Goal: Task Accomplishment & Management: Complete application form

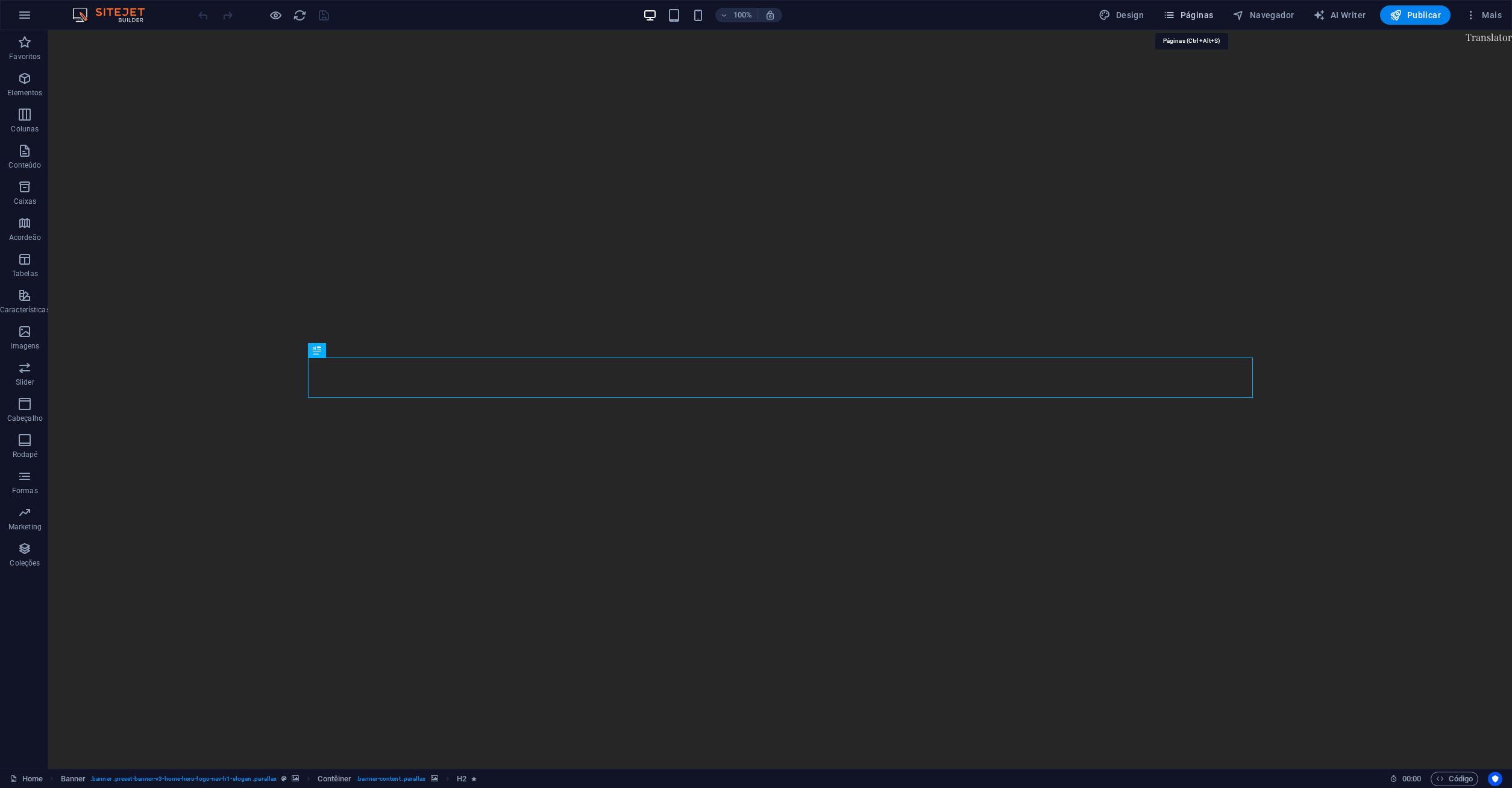
drag, startPoint x: 1185, startPoint y: 7, endPoint x: 1141, endPoint y: 2, distance: 44.3
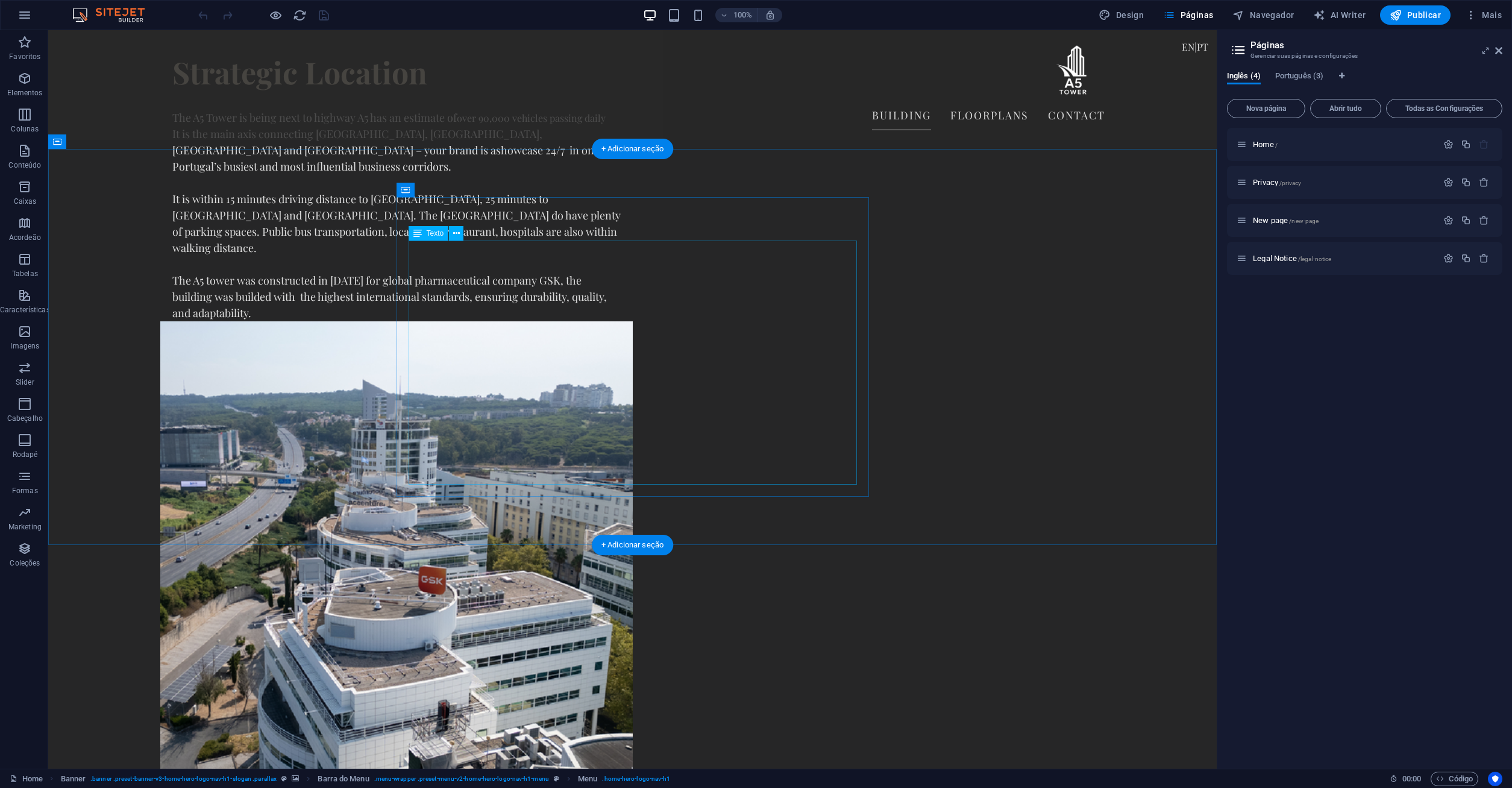
scroll to position [2781, 0]
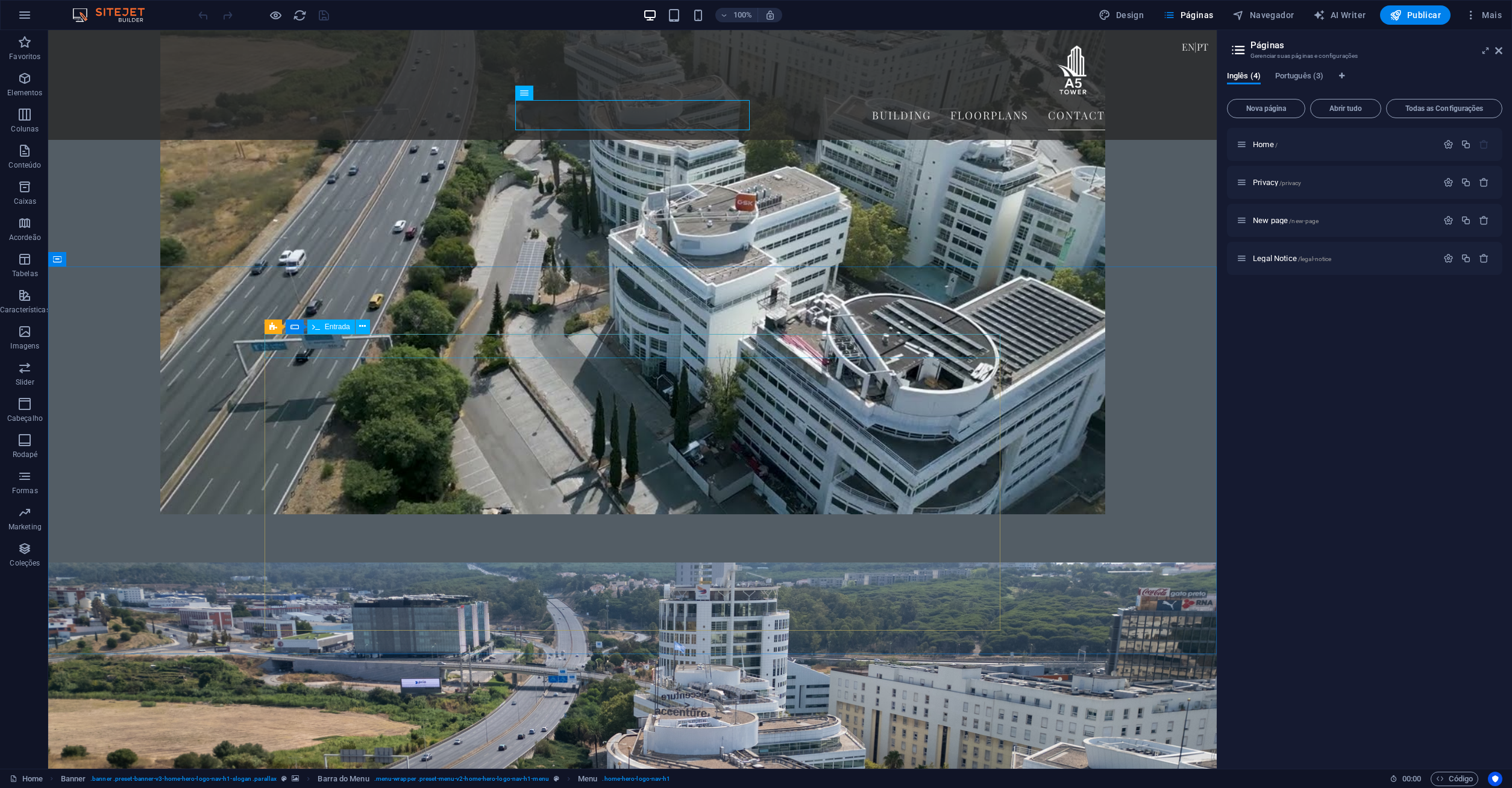
click at [329, 325] on span "Entrada" at bounding box center [337, 326] width 25 height 7
click at [322, 330] on div "Entrada" at bounding box center [331, 326] width 47 height 15
click at [294, 324] on icon at bounding box center [295, 326] width 8 height 15
click at [292, 325] on icon at bounding box center [295, 326] width 8 height 15
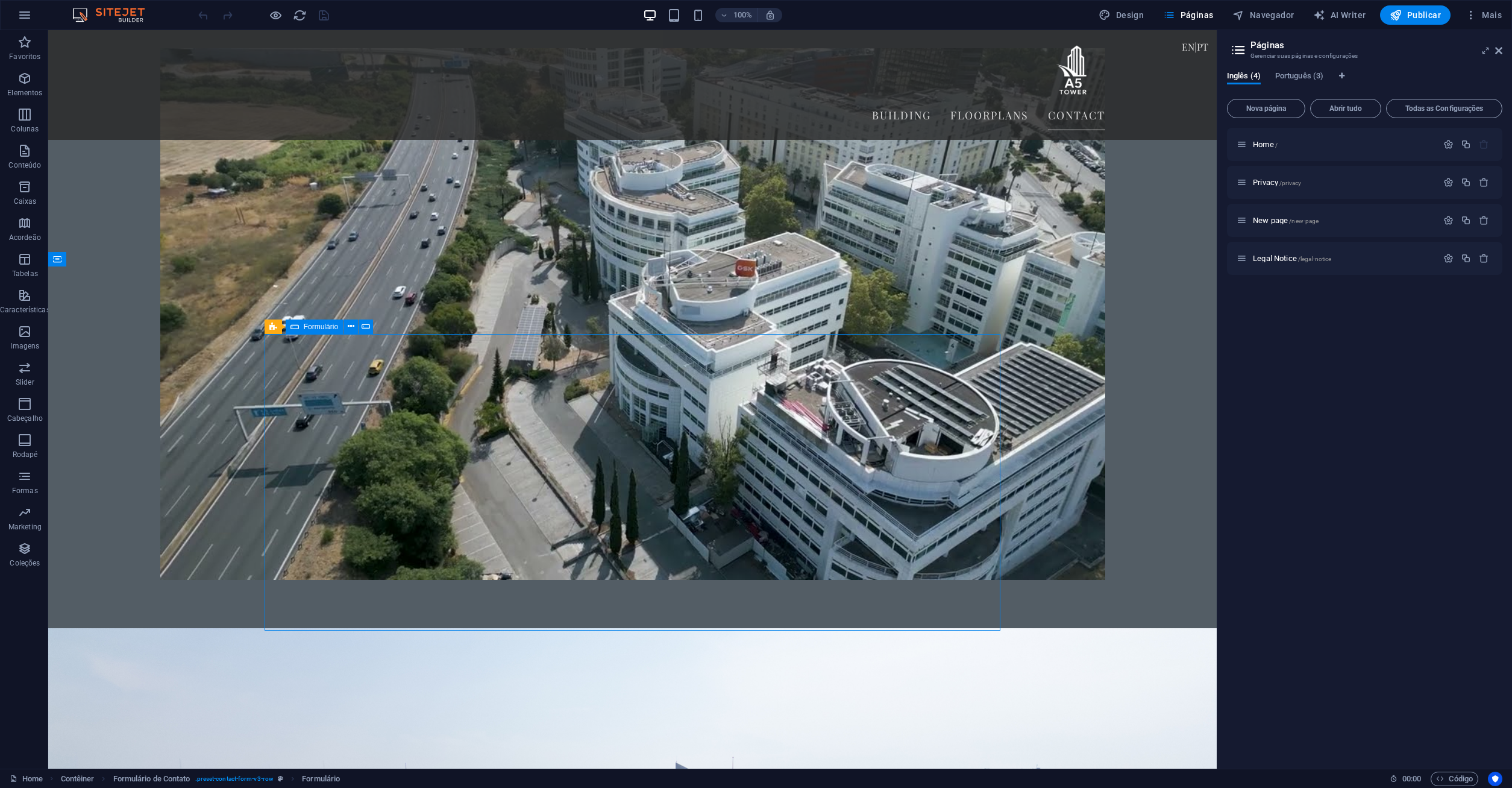
scroll to position [2767, 0]
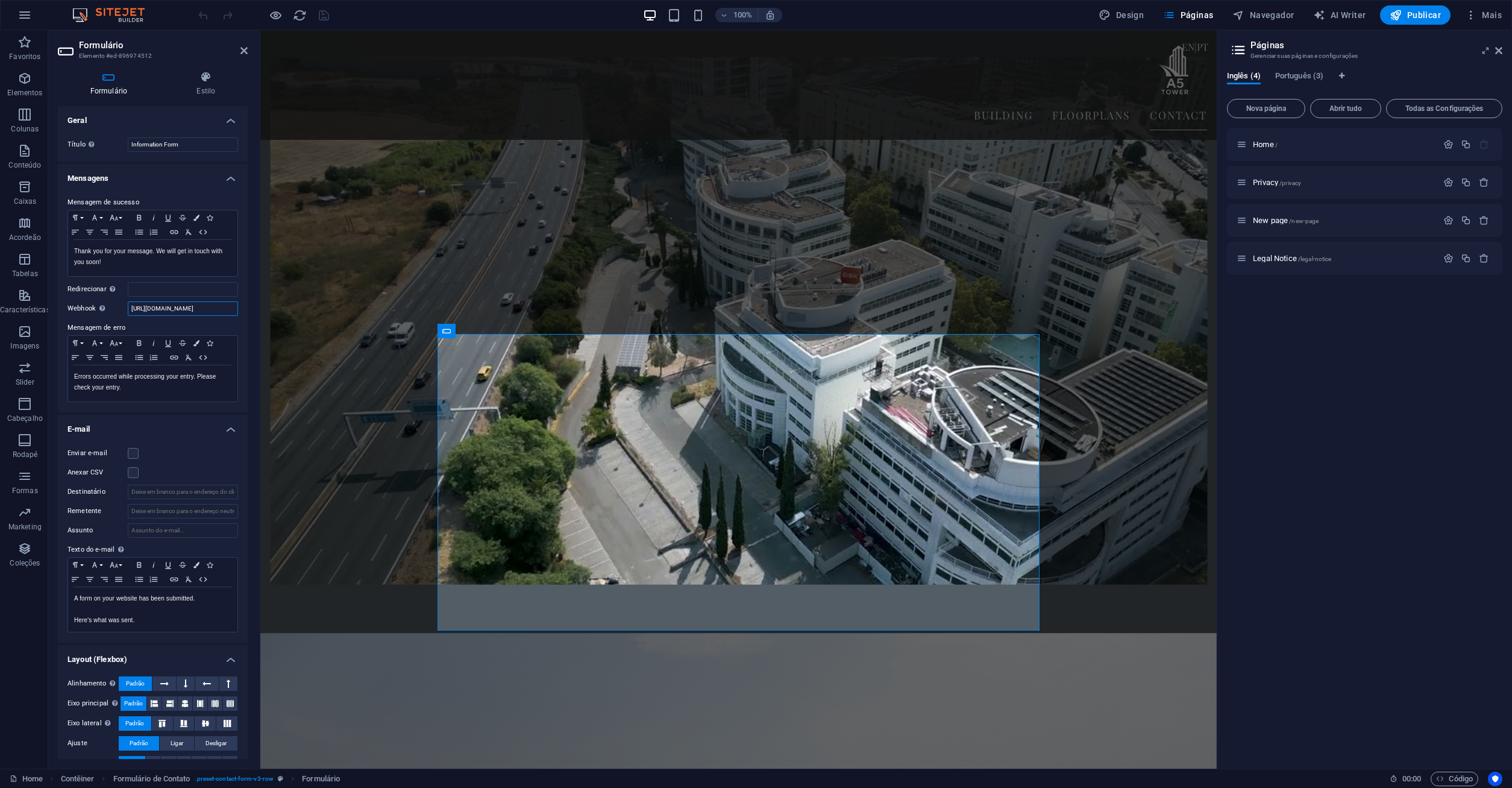
click at [160, 308] on input "https://a5tower.com/form_handler/enviar-formulario.php" at bounding box center [182, 308] width 110 height 15
drag, startPoint x: 177, startPoint y: 305, endPoint x: 240, endPoint y: 308, distance: 63.1
click at [238, 308] on input "https://a5tower.com/form_handler/enviar-formulario.php" at bounding box center [182, 308] width 110 height 15
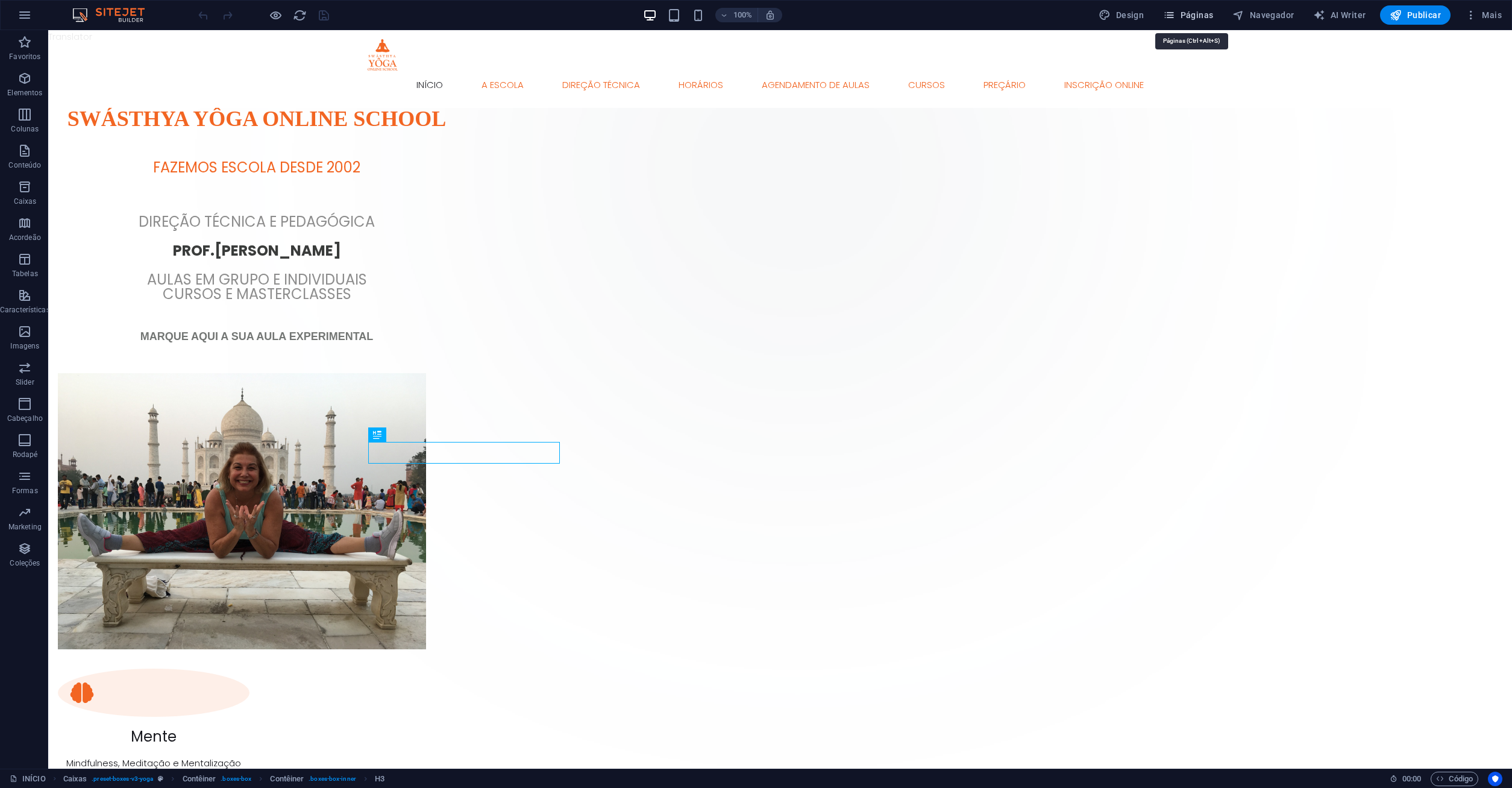
click at [1191, 16] on span "Páginas" at bounding box center [1188, 15] width 50 height 12
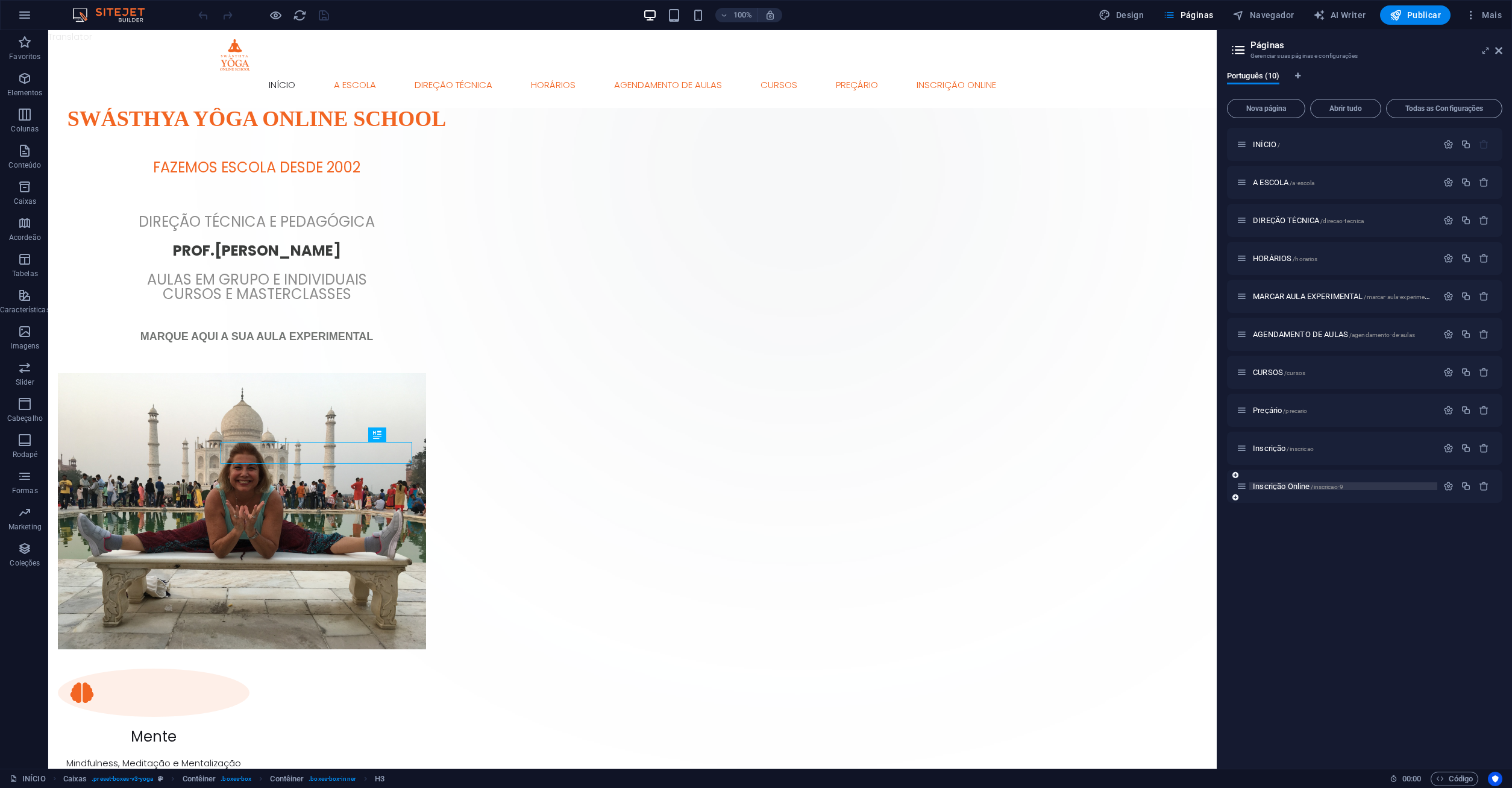
click at [1271, 483] on span "Inscrição Online /inscricao-9" at bounding box center [1298, 486] width 90 height 9
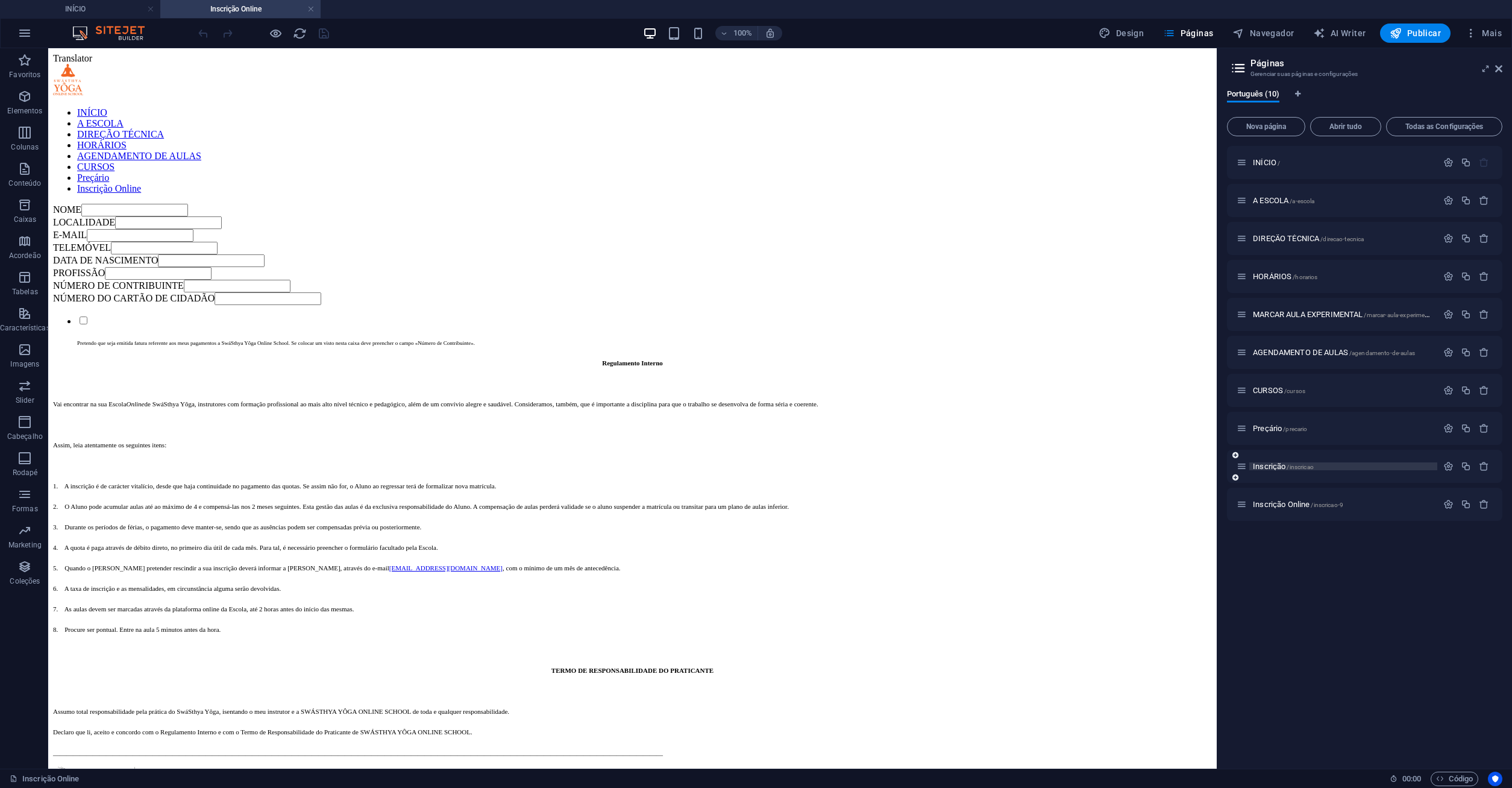
click at [1273, 464] on span "Inscrição /inscricao" at bounding box center [1284, 467] width 61 height 9
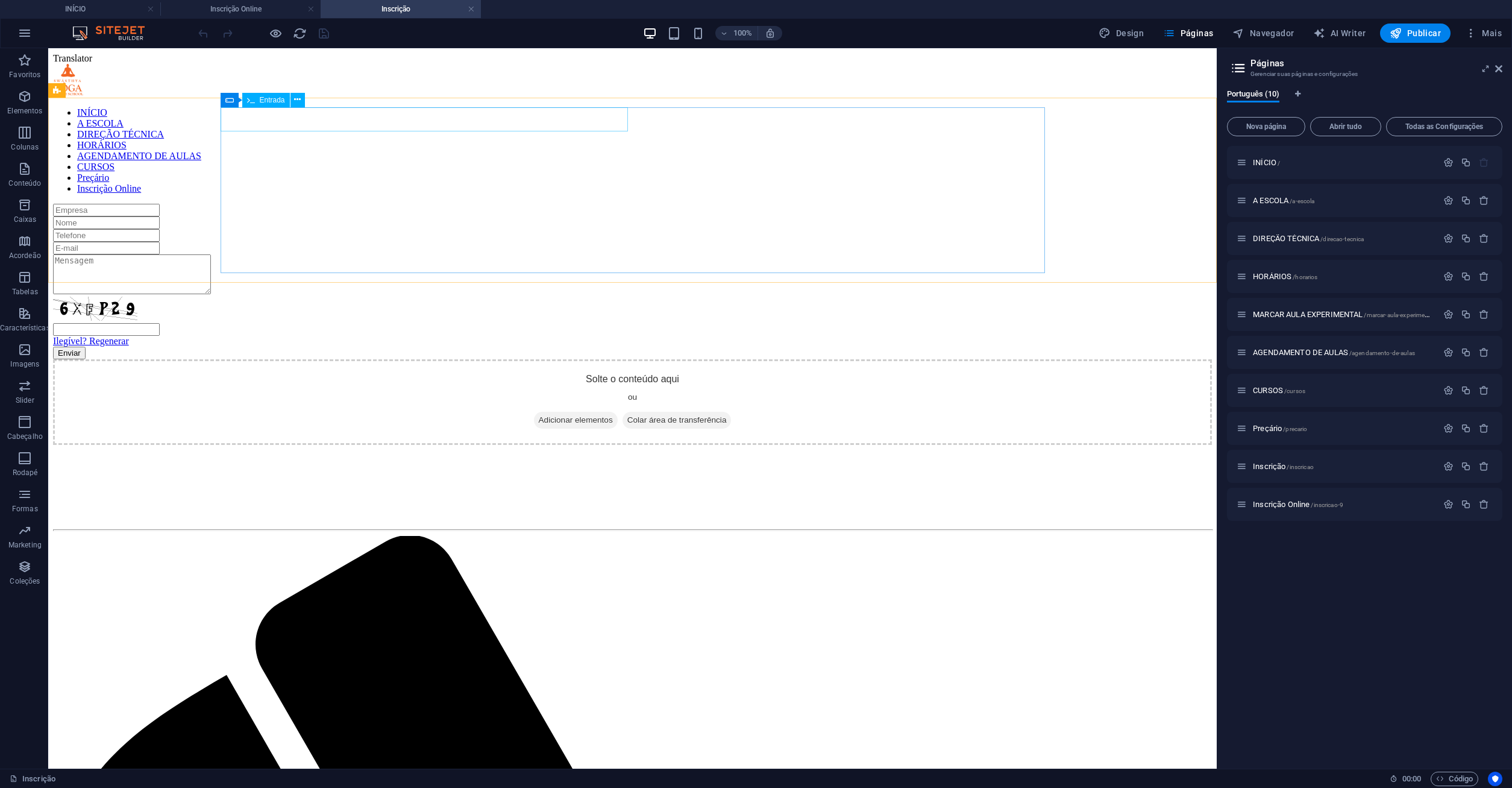
click at [256, 99] on div "Entrada" at bounding box center [266, 100] width 47 height 15
click at [233, 98] on icon at bounding box center [229, 100] width 8 height 15
click at [227, 101] on icon at bounding box center [229, 100] width 8 height 15
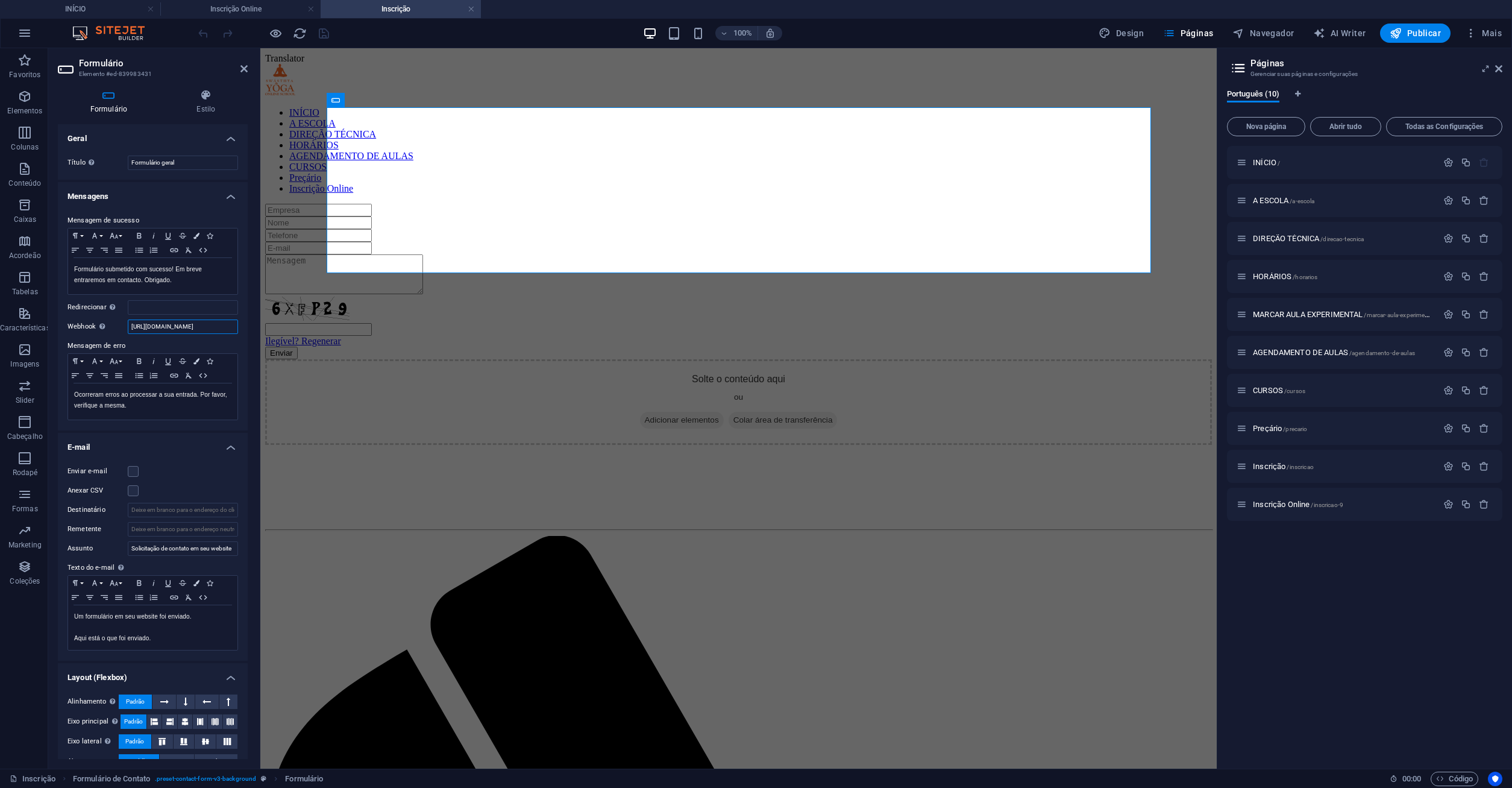
click at [162, 325] on input "[URL][DOMAIN_NAME]" at bounding box center [182, 326] width 110 height 15
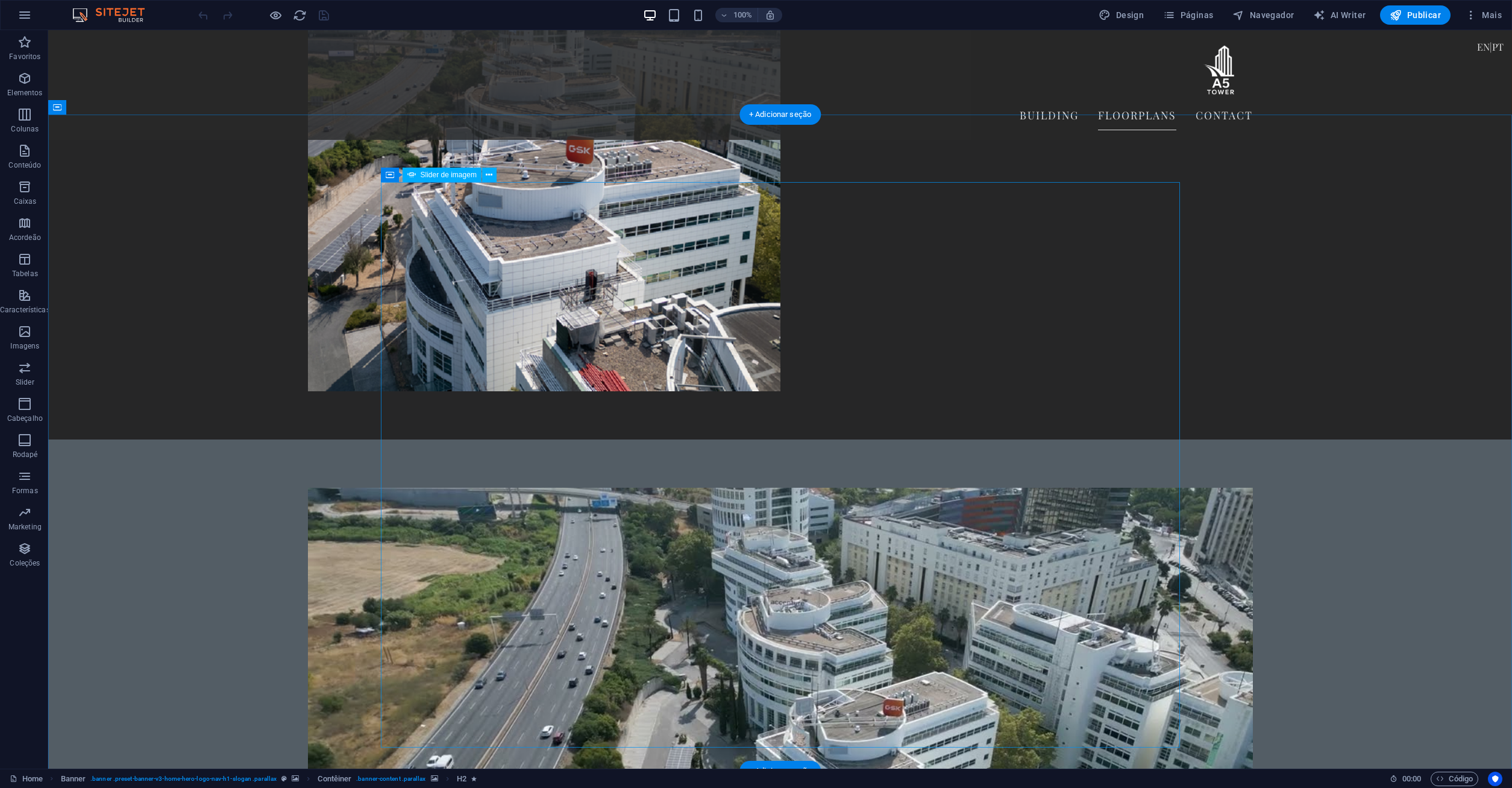
scroll to position [2781, 0]
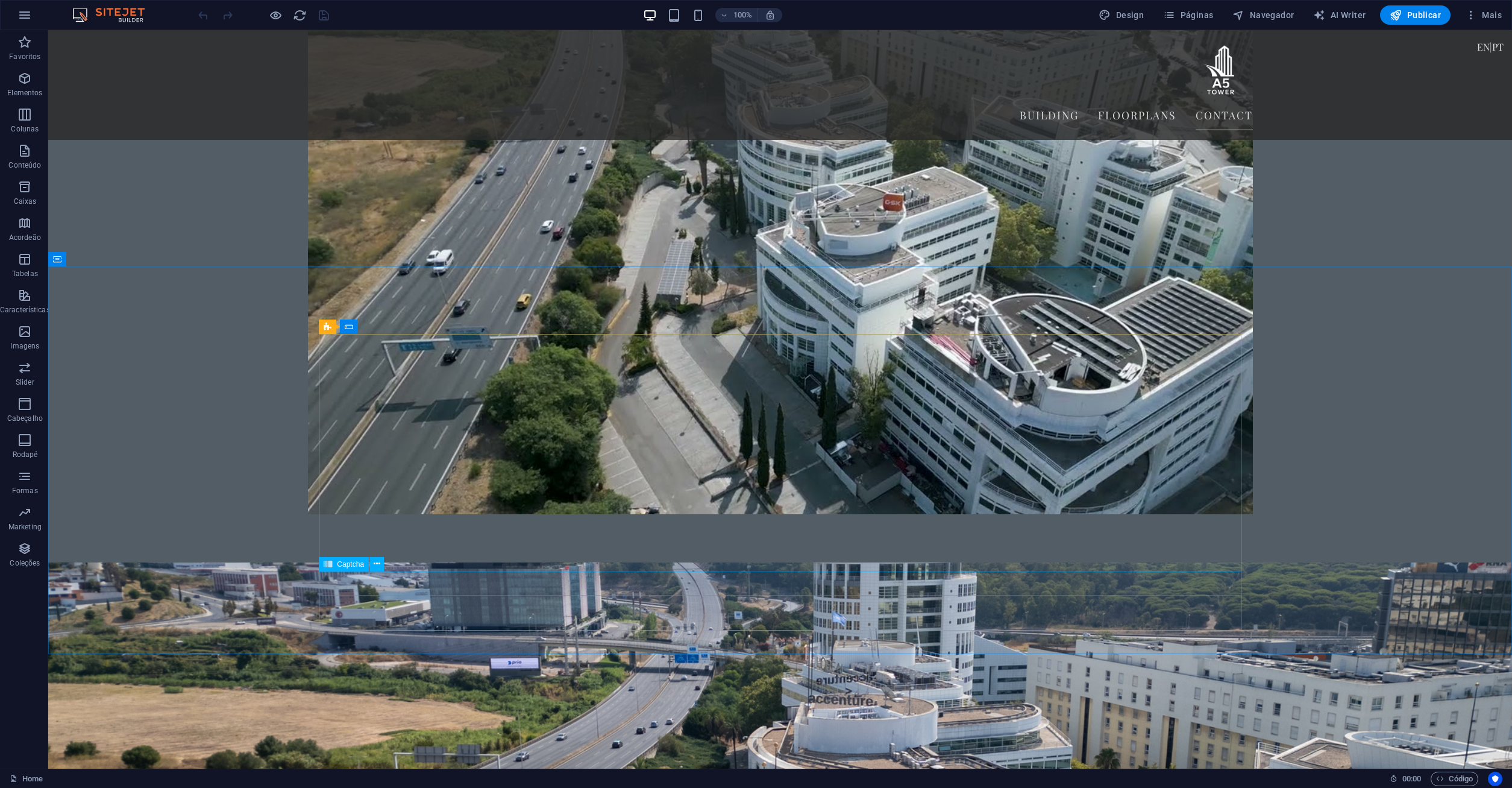
click at [341, 564] on span "Captcha" at bounding box center [350, 564] width 27 height 7
click at [330, 561] on icon at bounding box center [327, 564] width 8 height 15
click at [324, 560] on icon at bounding box center [327, 564] width 8 height 15
click at [371, 560] on button at bounding box center [376, 564] width 15 height 15
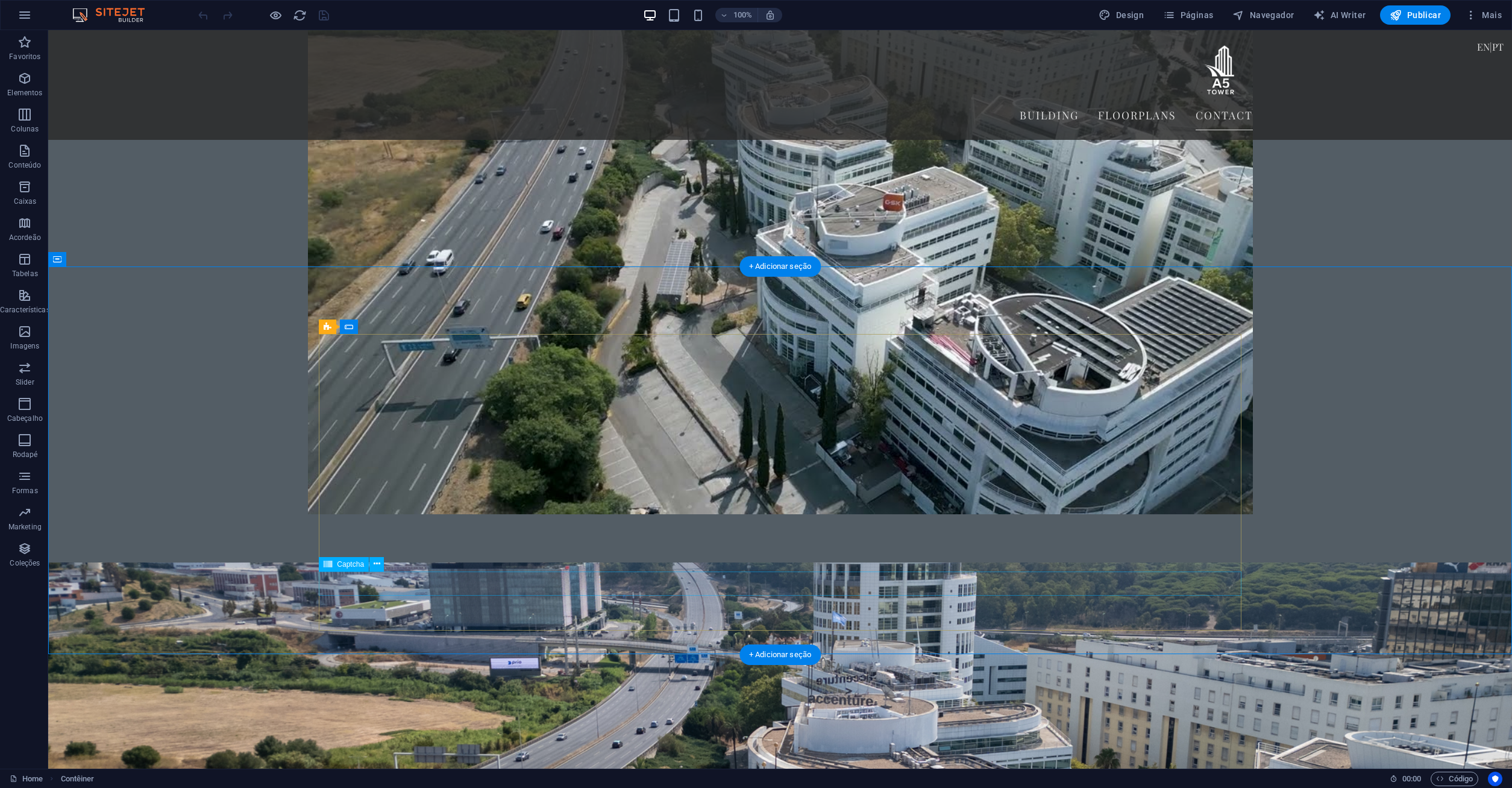
click at [330, 567] on icon at bounding box center [327, 564] width 8 height 15
click at [329, 563] on icon at bounding box center [327, 564] width 8 height 15
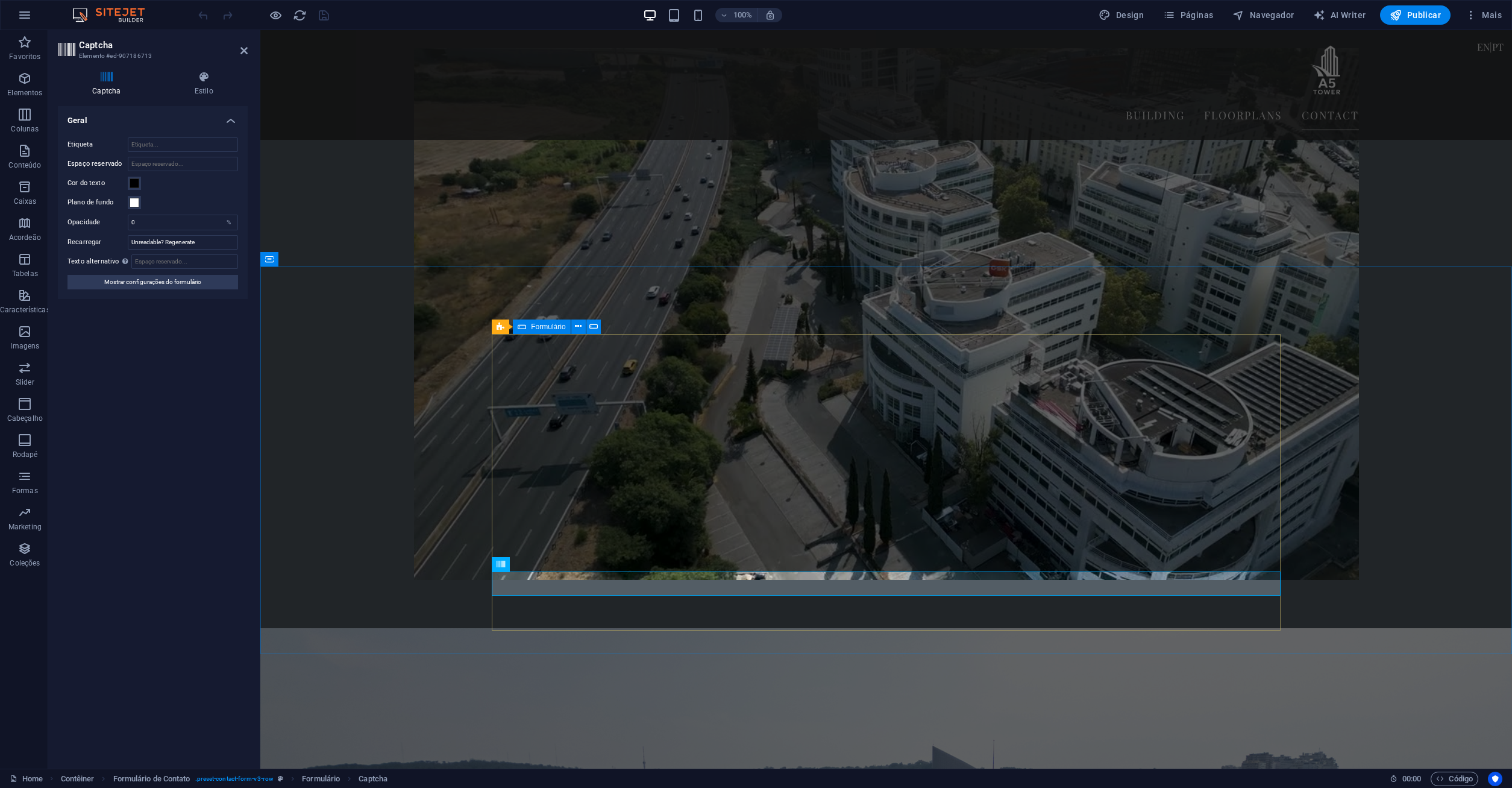
click at [522, 328] on icon at bounding box center [521, 326] width 8 height 15
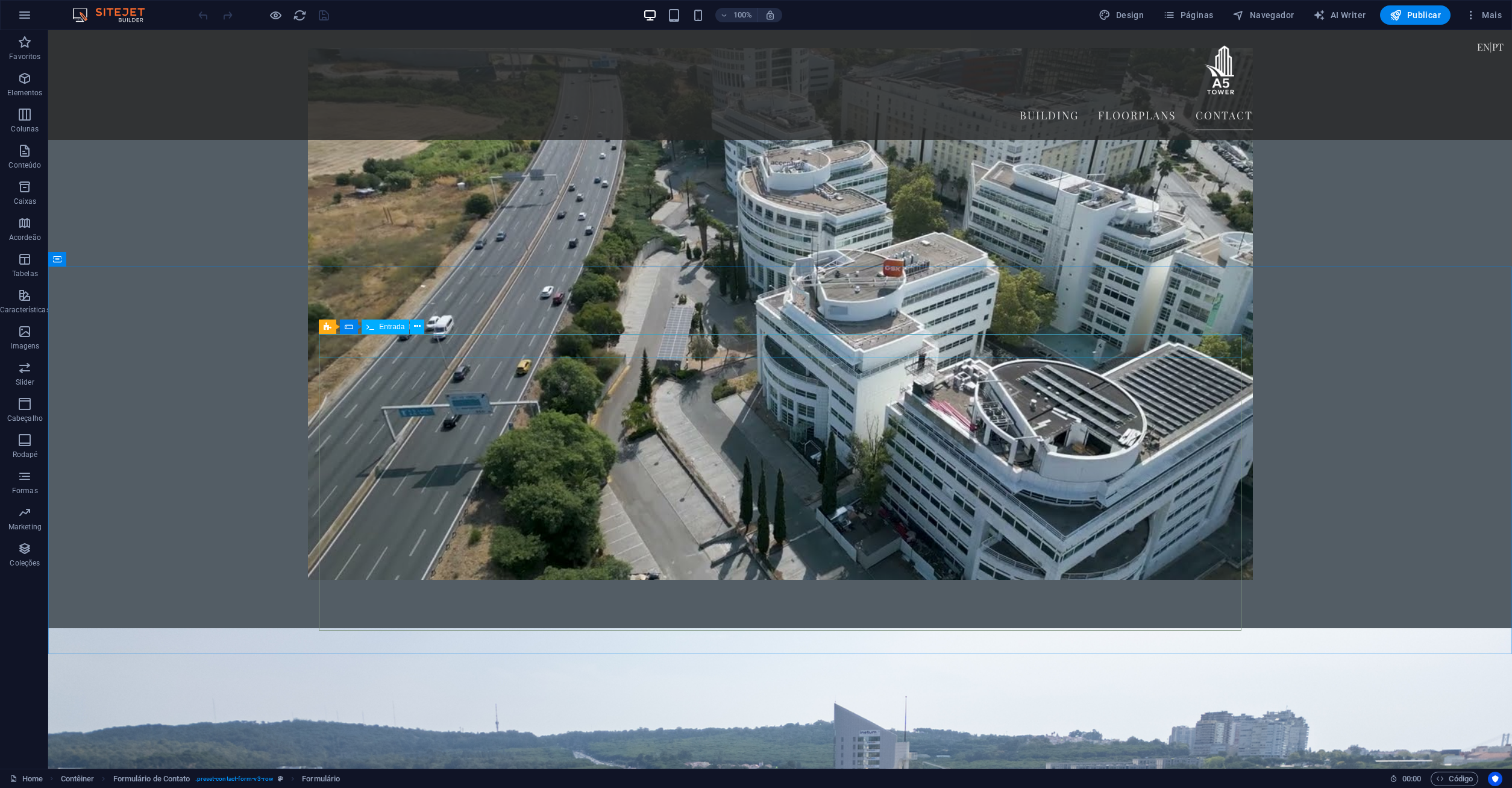
click at [374, 323] on div "Entrada" at bounding box center [385, 326] width 47 height 15
click at [348, 324] on span "Formulário de Contato" at bounding box center [372, 326] width 72 height 7
click at [353, 325] on div "Formulário" at bounding box center [368, 326] width 57 height 15
click at [348, 327] on icon at bounding box center [349, 326] width 8 height 15
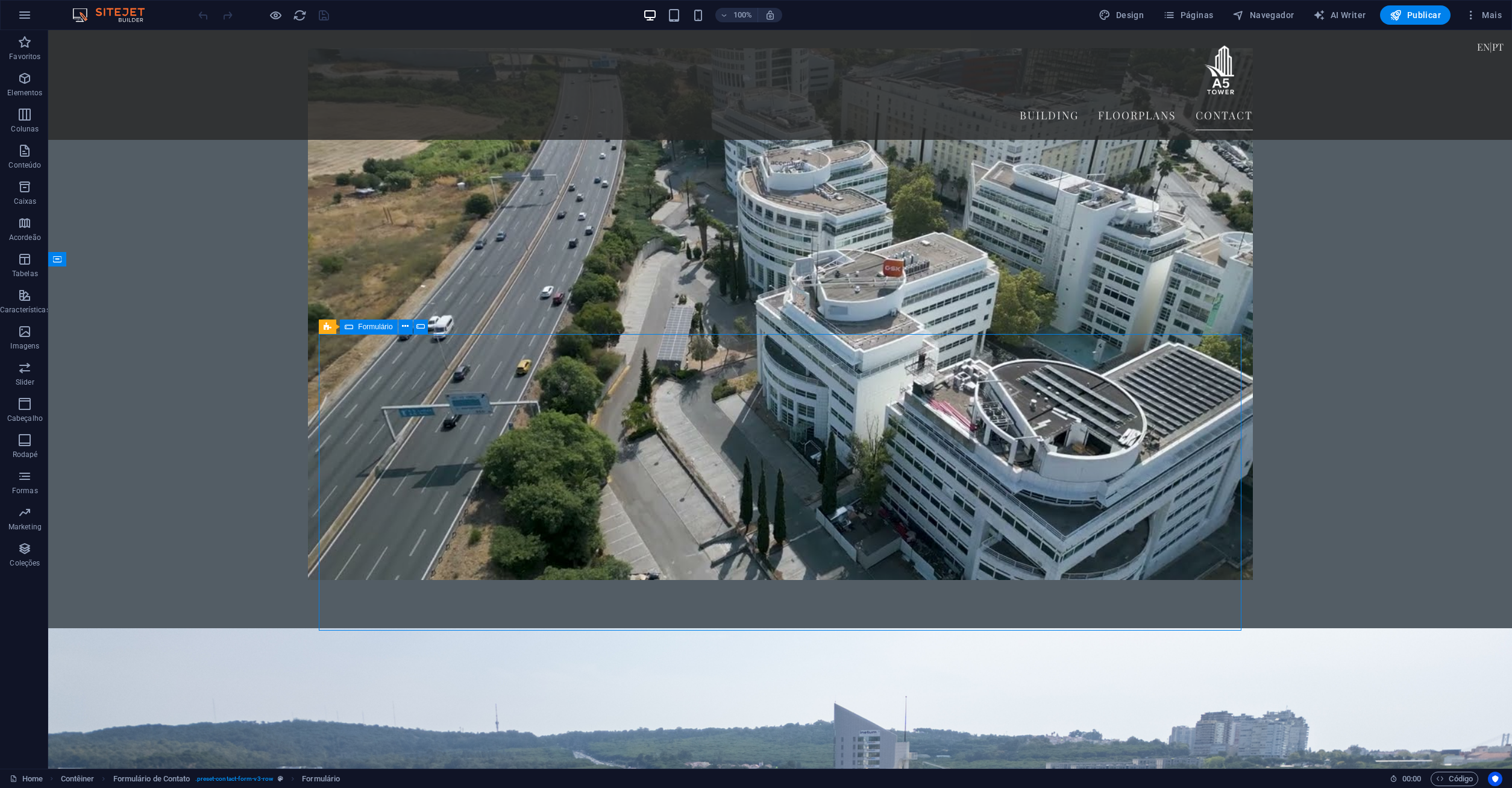
click at [348, 327] on icon at bounding box center [349, 326] width 8 height 15
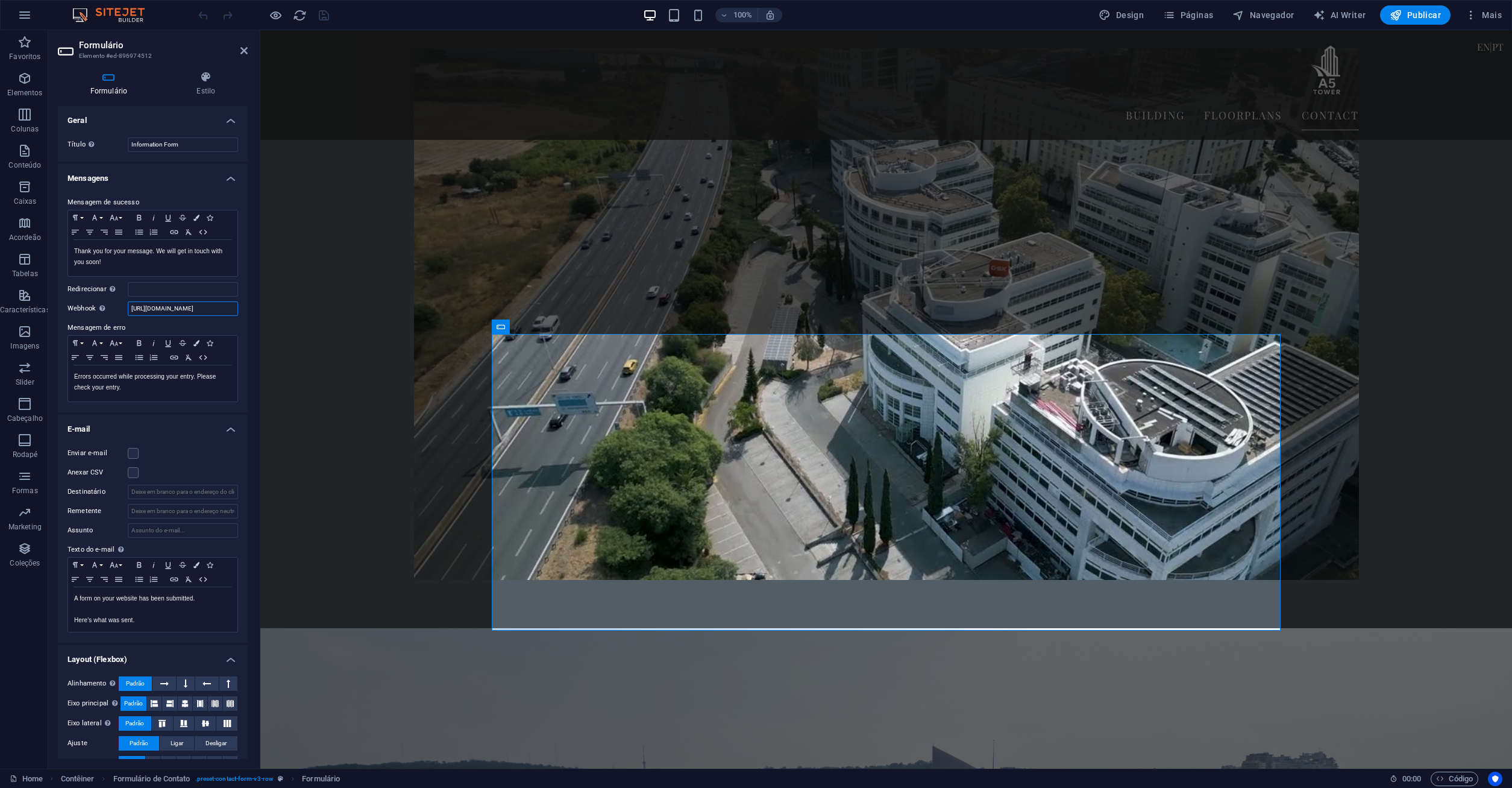
click at [175, 314] on input "https://a5tower.com/form_handler/enviar-formulario.php" at bounding box center [182, 308] width 110 height 15
click at [182, 310] on input "https://a5tower.com/form_handler/enviar-formulario.php" at bounding box center [182, 308] width 110 height 15
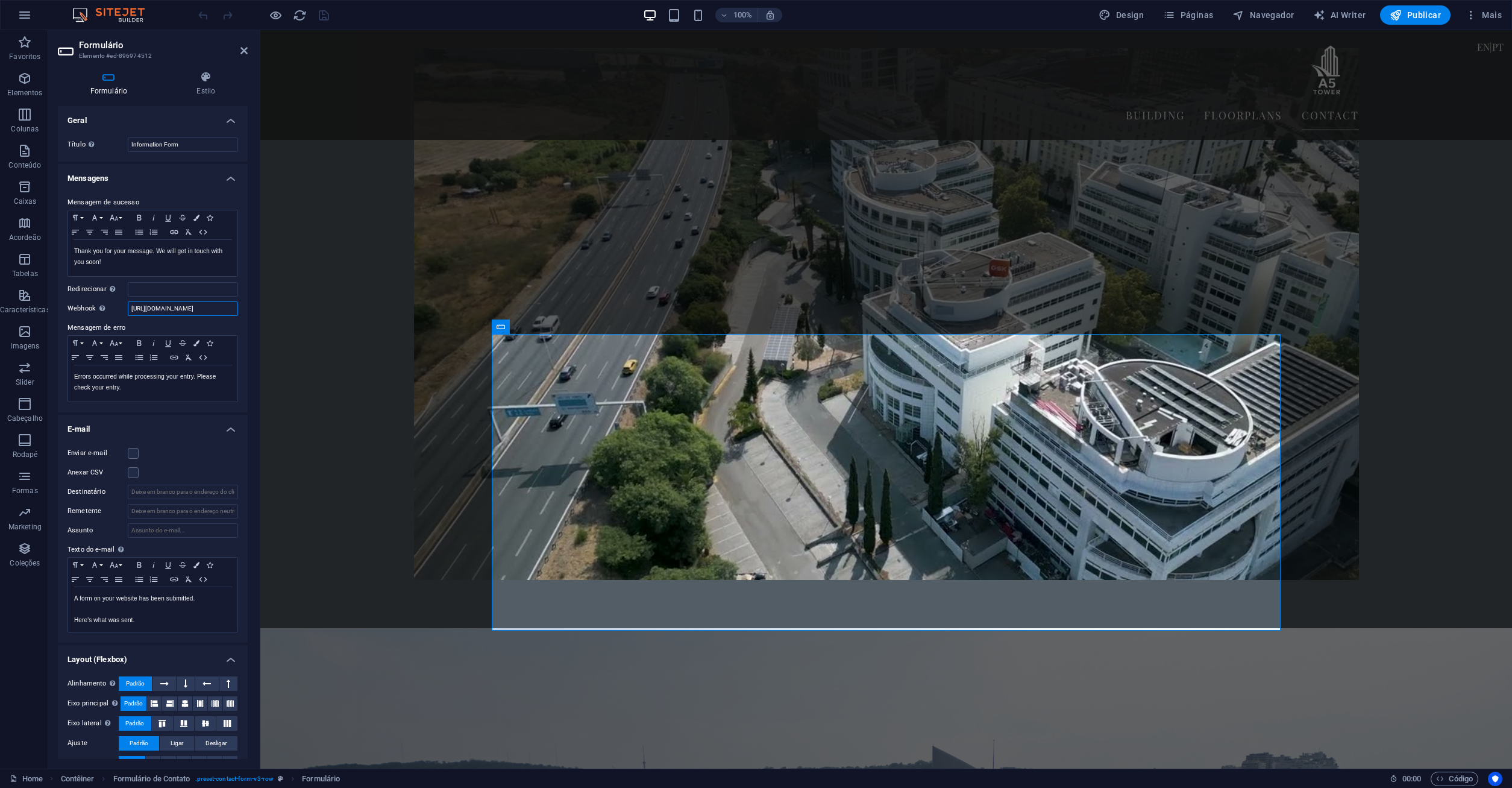
click at [182, 310] on input "https://a5tower.com/form_handler/enviar-formulario.php" at bounding box center [182, 308] width 110 height 15
click at [176, 308] on input "https://a5tower.com/form_handler/enviar-formulario.php" at bounding box center [182, 308] width 110 height 15
paste input "text"
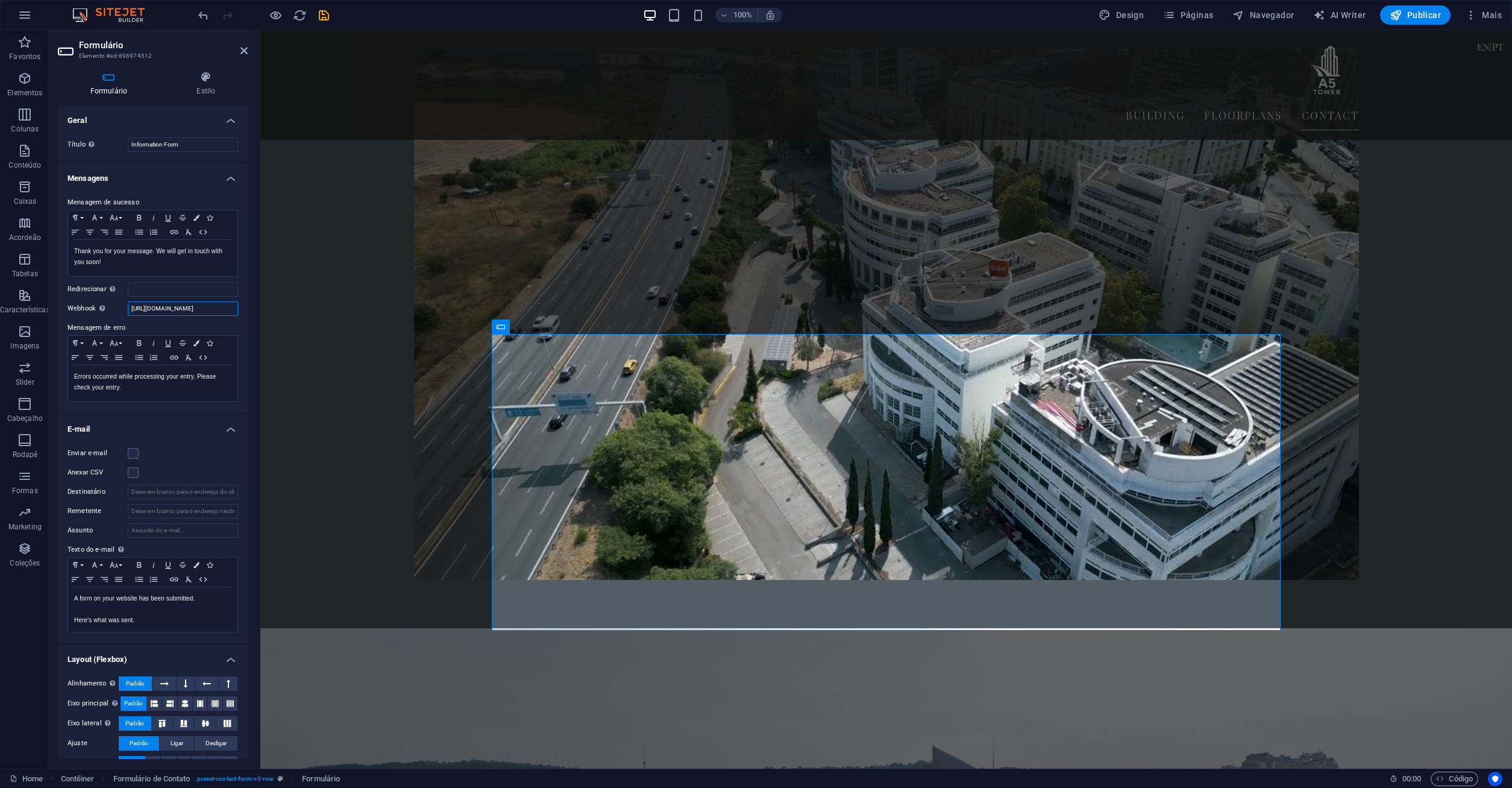
paste input "form_handler/enviar-formulario.php"
type input "https://a5tower.com/form_handler/enviar-formulario.php"
